Goal: Information Seeking & Learning: Learn about a topic

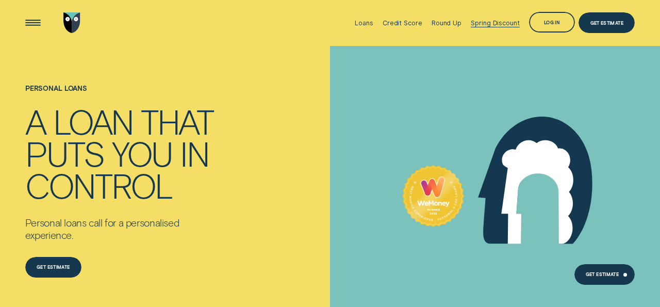
click at [490, 28] on div "Spring Discount" at bounding box center [495, 23] width 48 height 46
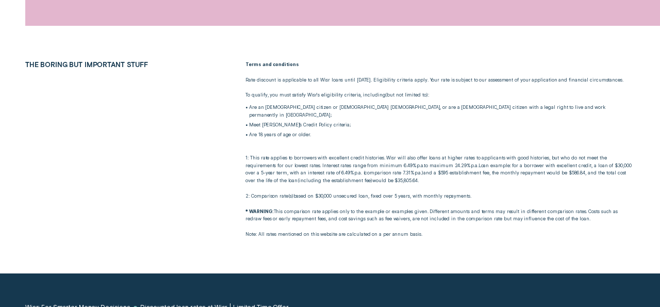
scroll to position [1405, 0]
